Goal: Task Accomplishment & Management: Manage account settings

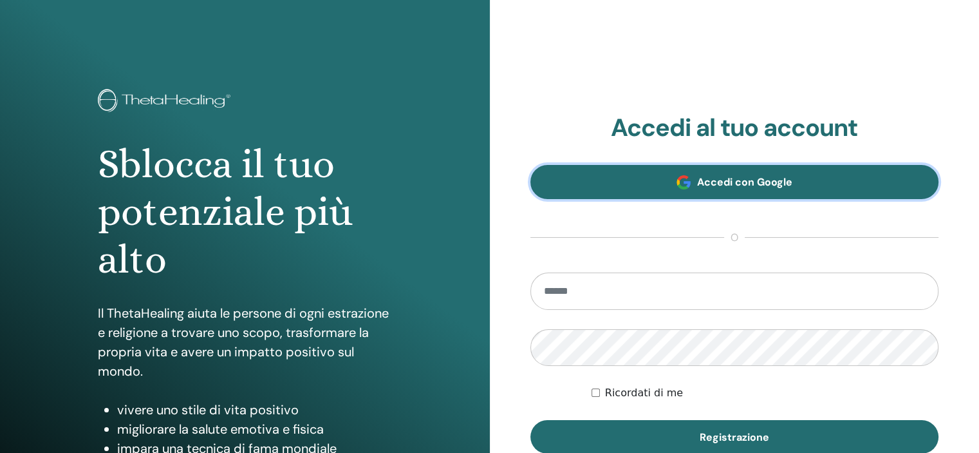
click at [719, 190] on link "Accedi con Google" at bounding box center [735, 182] width 409 height 34
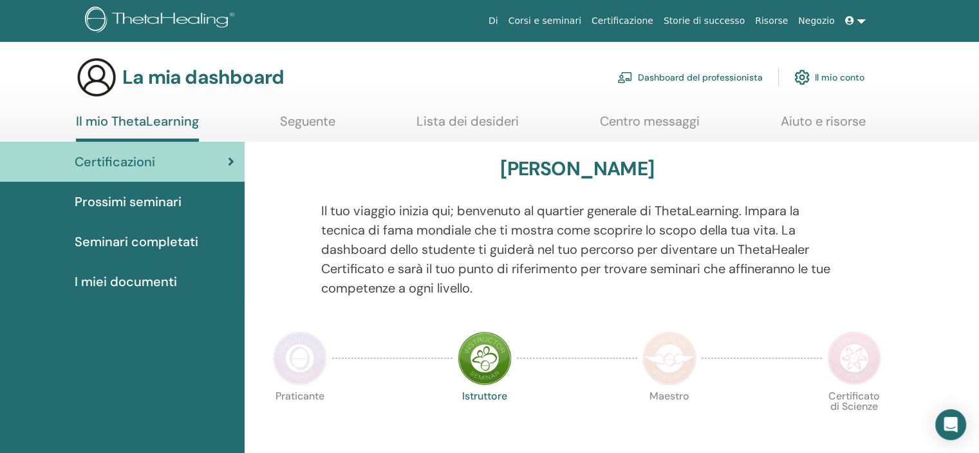
click at [137, 280] on font "I miei documenti" at bounding box center [126, 281] width 102 height 17
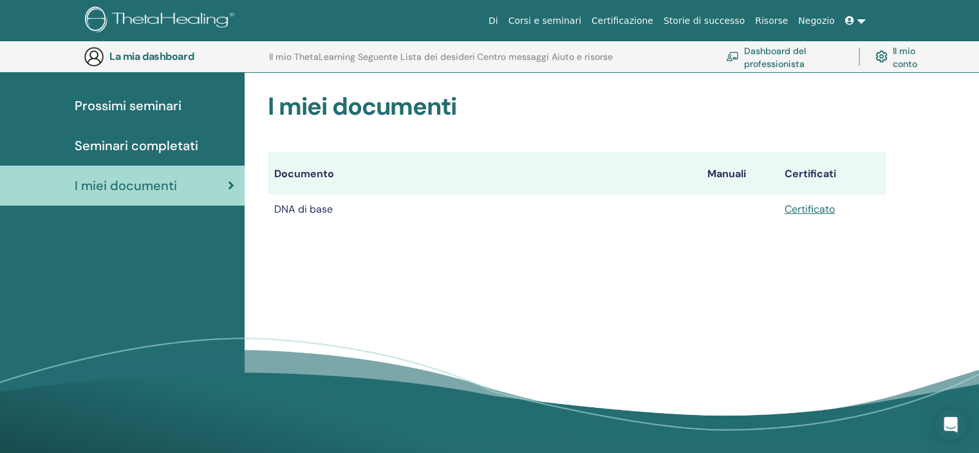
scroll to position [95, 0]
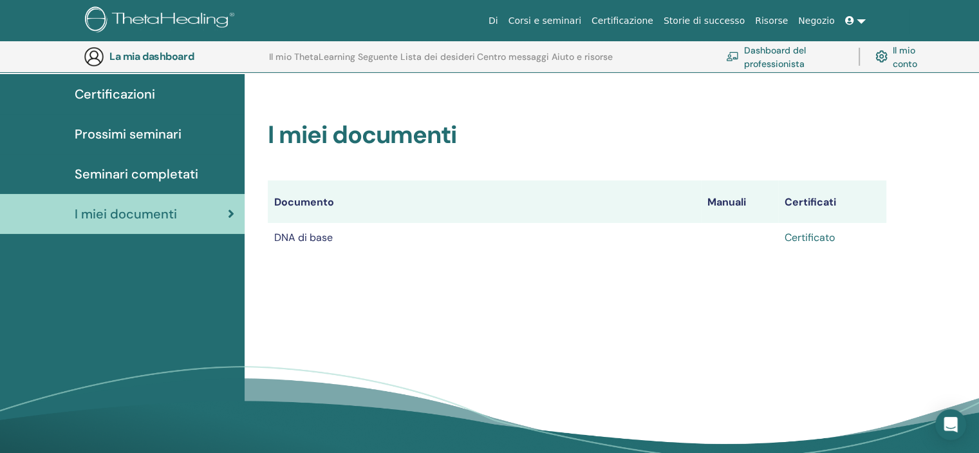
click at [801, 236] on font "Certificato" at bounding box center [810, 238] width 50 height 14
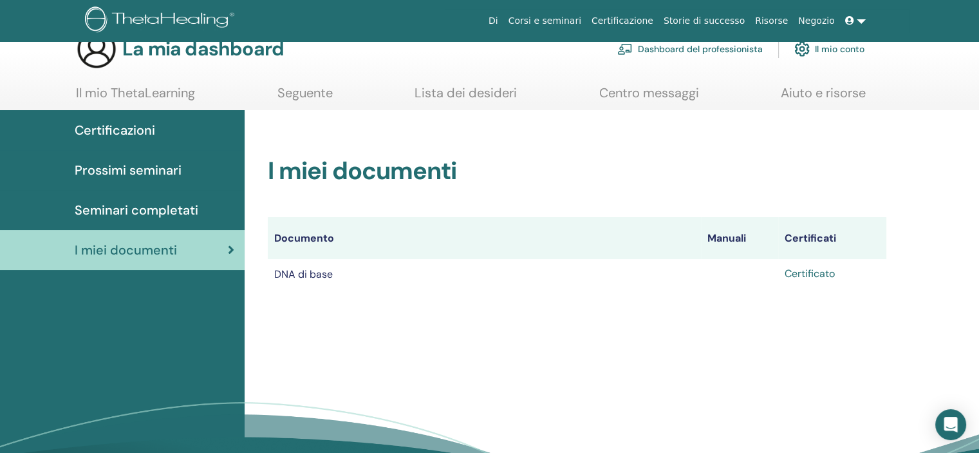
scroll to position [0, 0]
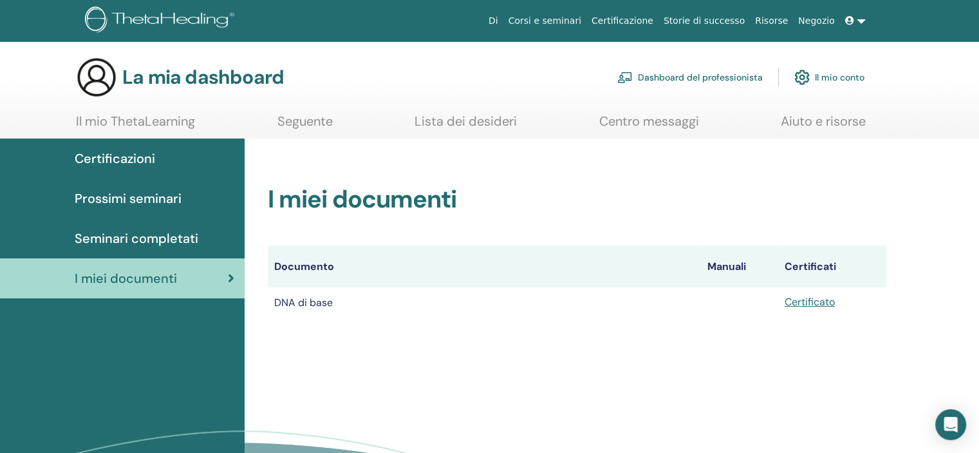
click at [824, 73] on font "Il mio conto" at bounding box center [840, 78] width 50 height 12
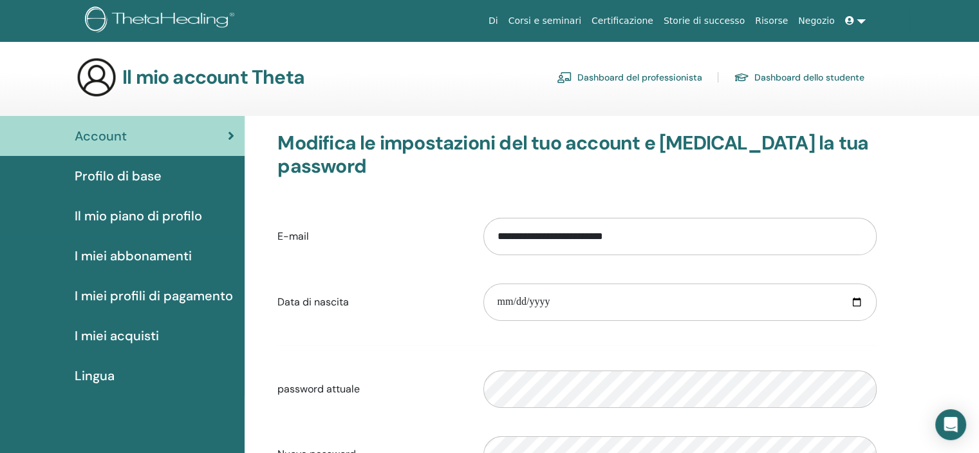
click at [757, 77] on font "Dashboard dello studente" at bounding box center [810, 78] width 110 height 12
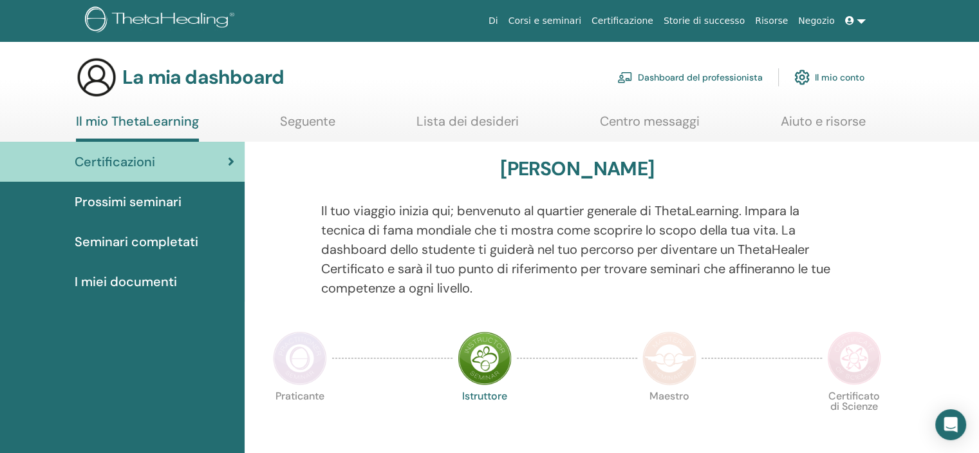
click at [831, 73] on font "Il mio conto" at bounding box center [840, 78] width 50 height 12
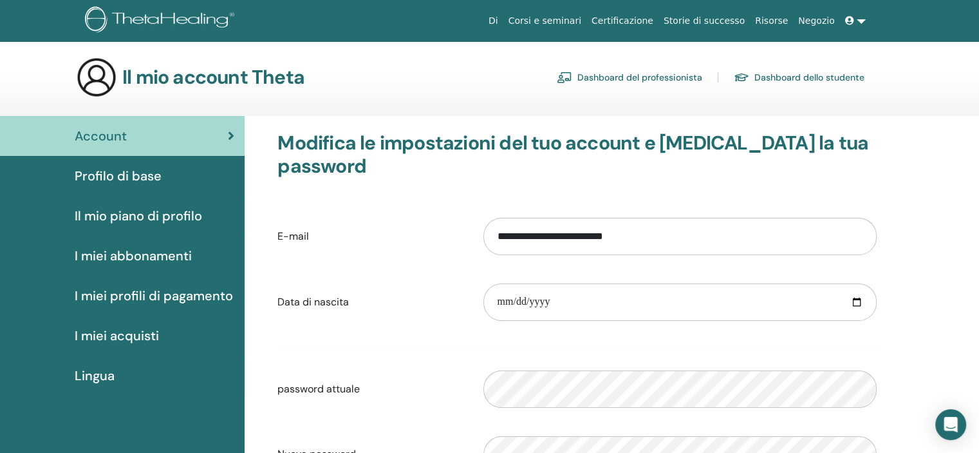
click at [122, 178] on font "Profilo di base" at bounding box center [118, 175] width 87 height 17
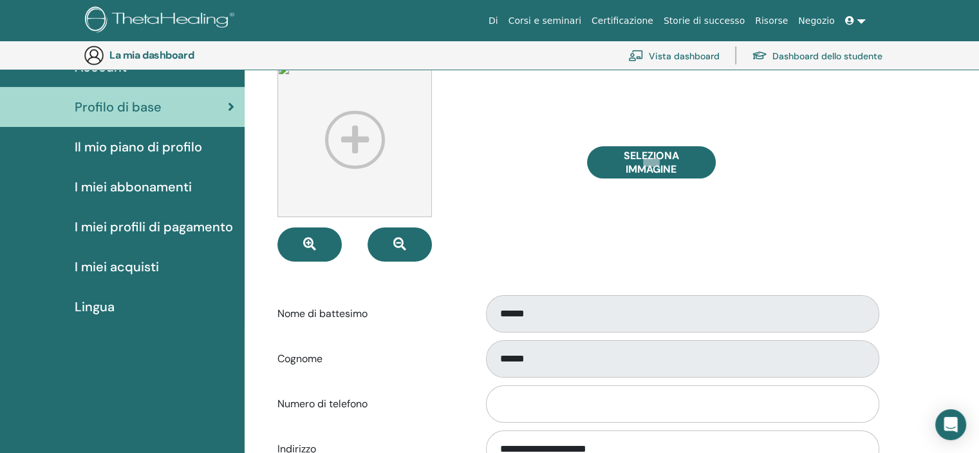
scroll to position [93, 0]
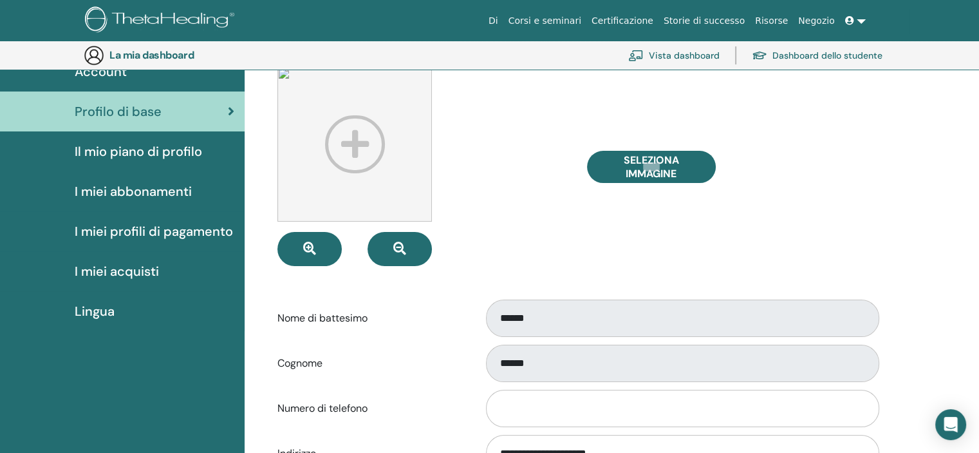
click at [433, 303] on div "Nome di battesimo ******" at bounding box center [577, 318] width 619 height 42
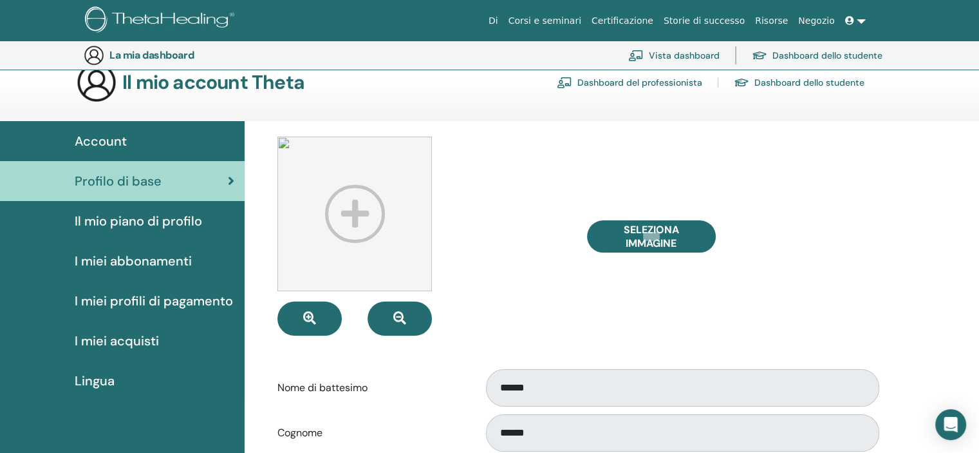
scroll to position [0, 0]
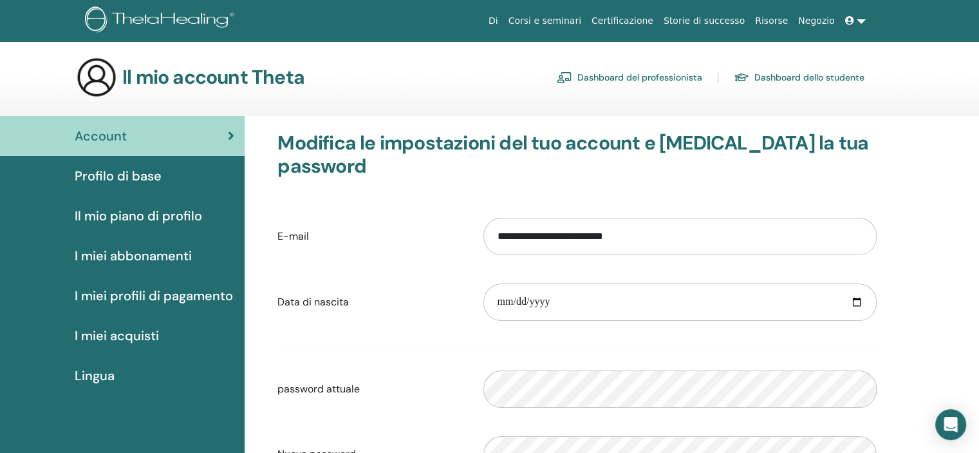
click at [797, 78] on font "Dashboard dello studente" at bounding box center [810, 78] width 110 height 12
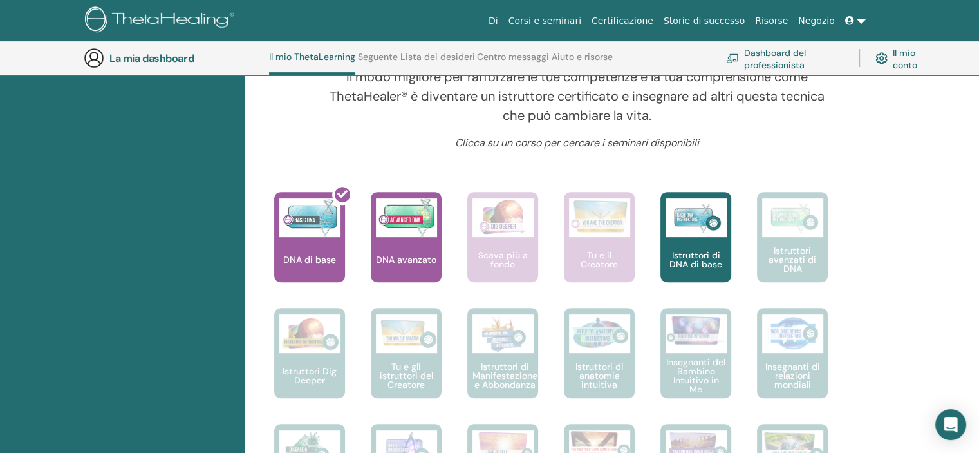
scroll to position [484, 0]
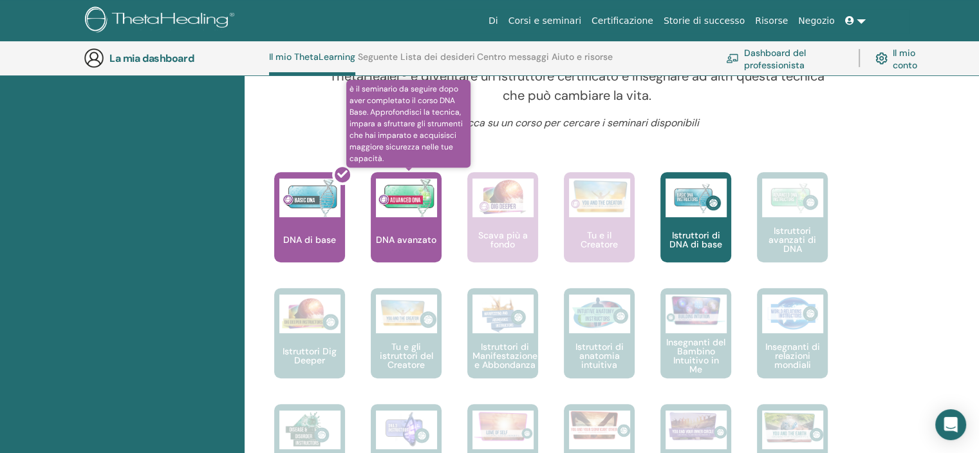
click at [415, 226] on div "DNA avanzato" at bounding box center [406, 217] width 71 height 90
